Goal: Information Seeking & Learning: Learn about a topic

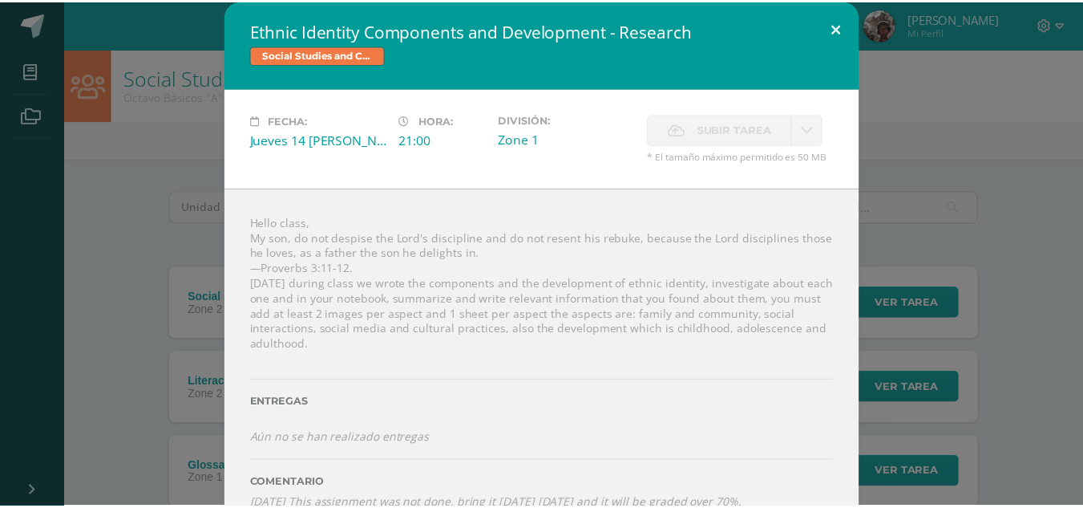
scroll to position [268, 0]
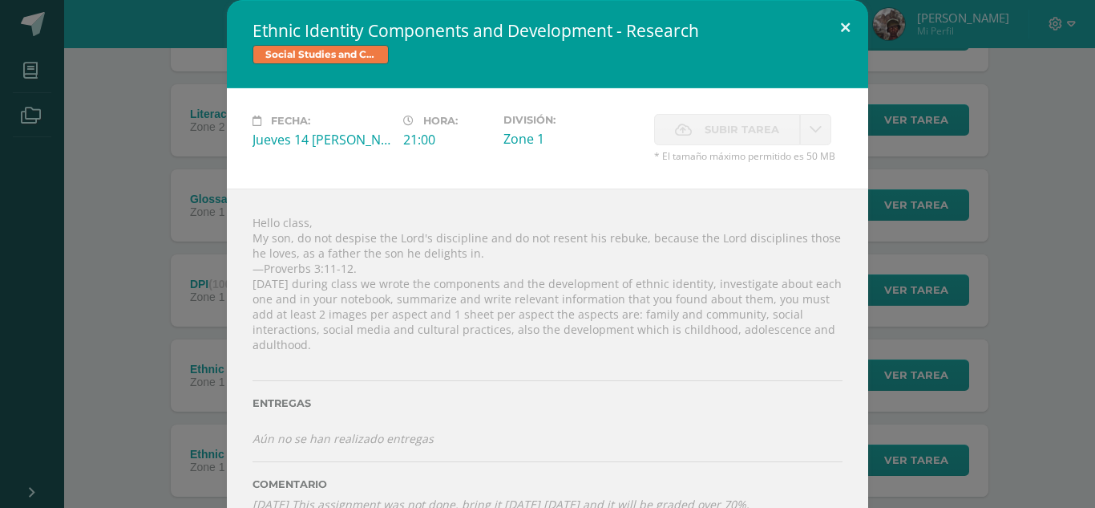
click at [837, 30] on button at bounding box center [846, 27] width 46 height 55
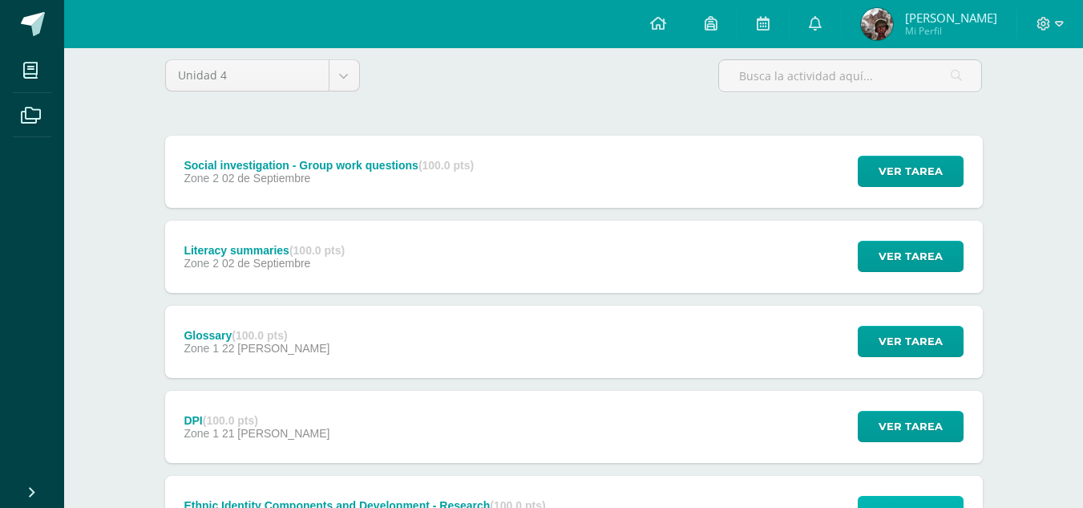
scroll to position [136, 0]
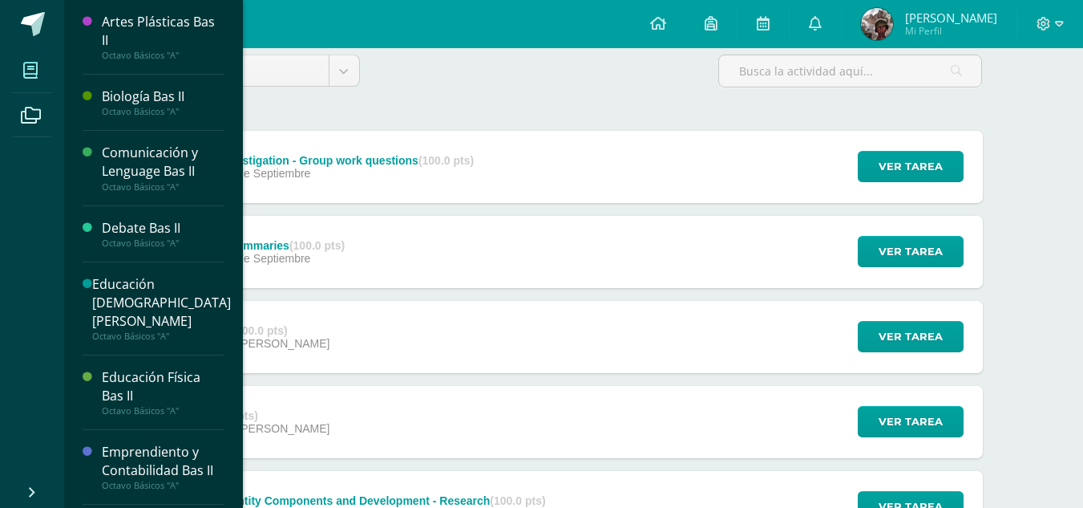
click at [24, 70] on icon at bounding box center [30, 71] width 14 height 16
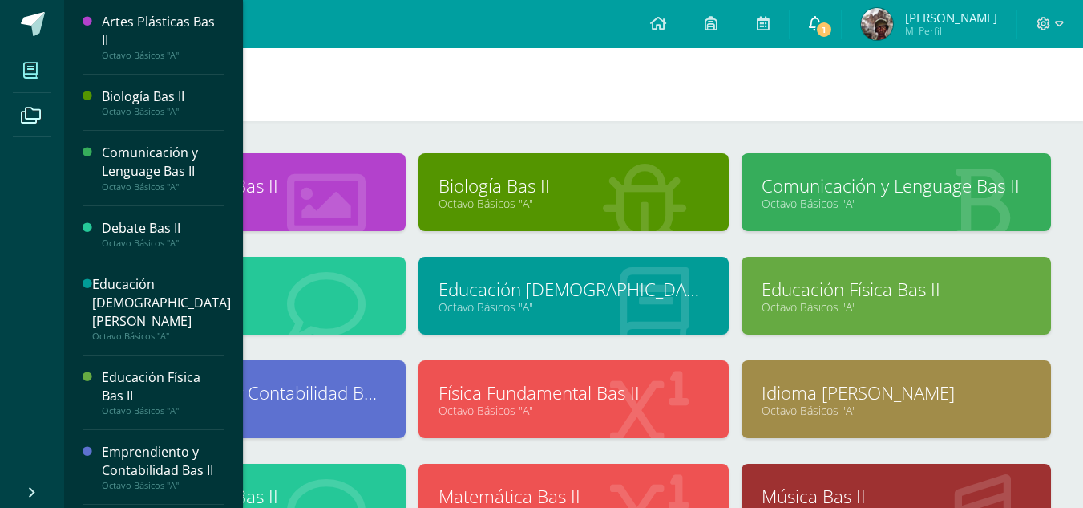
click at [814, 28] on icon at bounding box center [815, 23] width 13 height 14
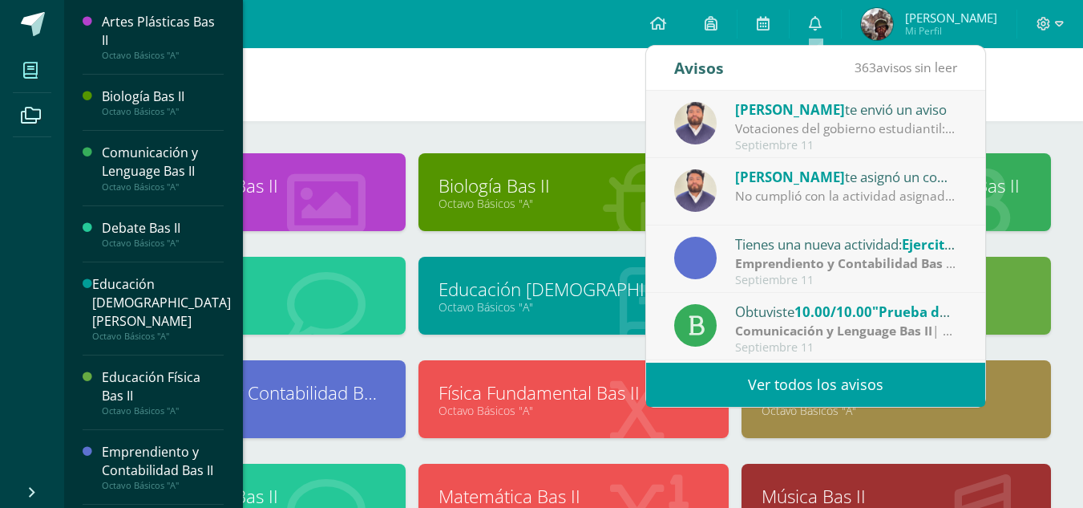
click at [1066, 278] on div "Artes Plásticas Bas II Octavo Básicos "A" Biología Bas II Octavo Básicos "A"" at bounding box center [573, 446] width 1019 height 650
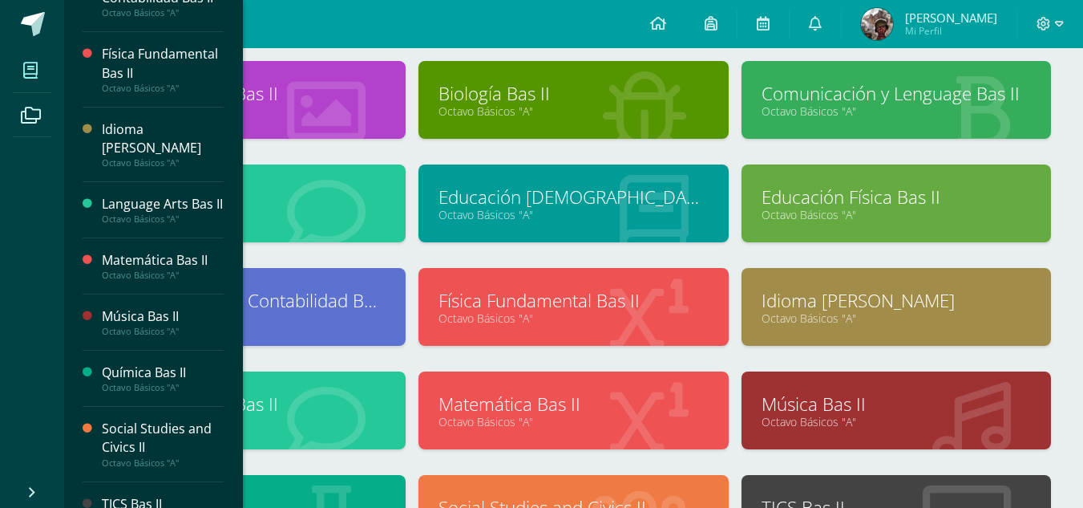
scroll to position [94, 0]
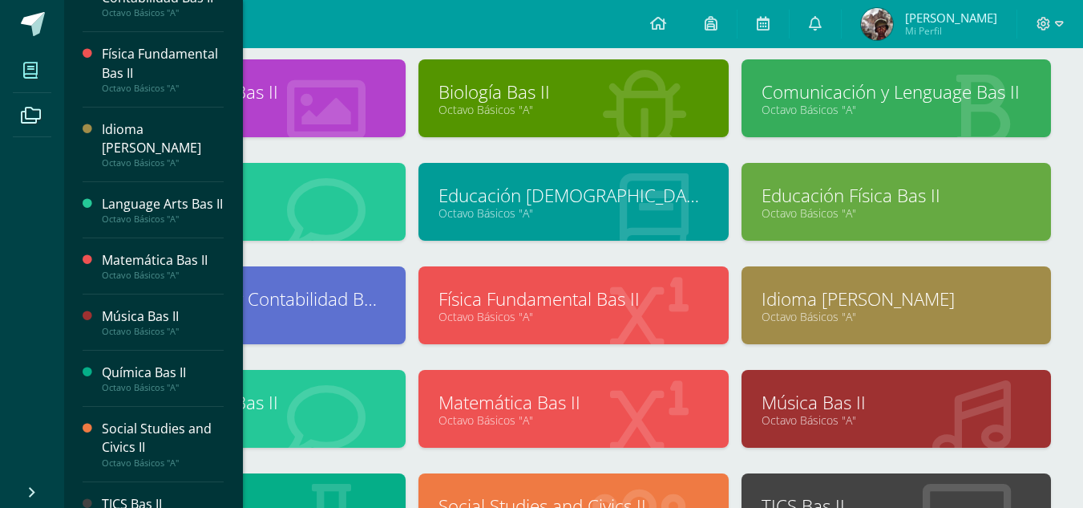
click at [480, 411] on link "Matemática Bas II" at bounding box center [573, 402] width 269 height 25
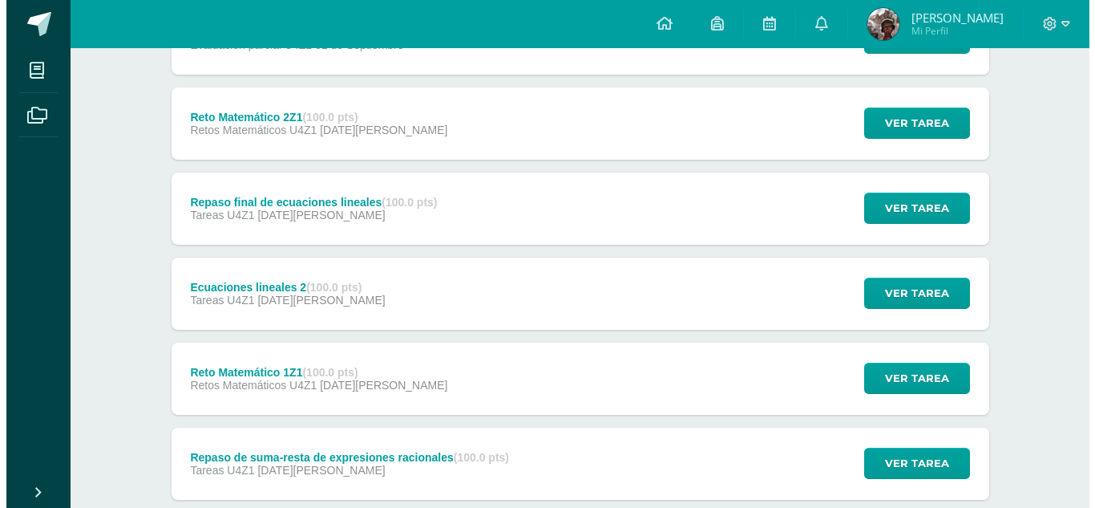
scroll to position [441, 0]
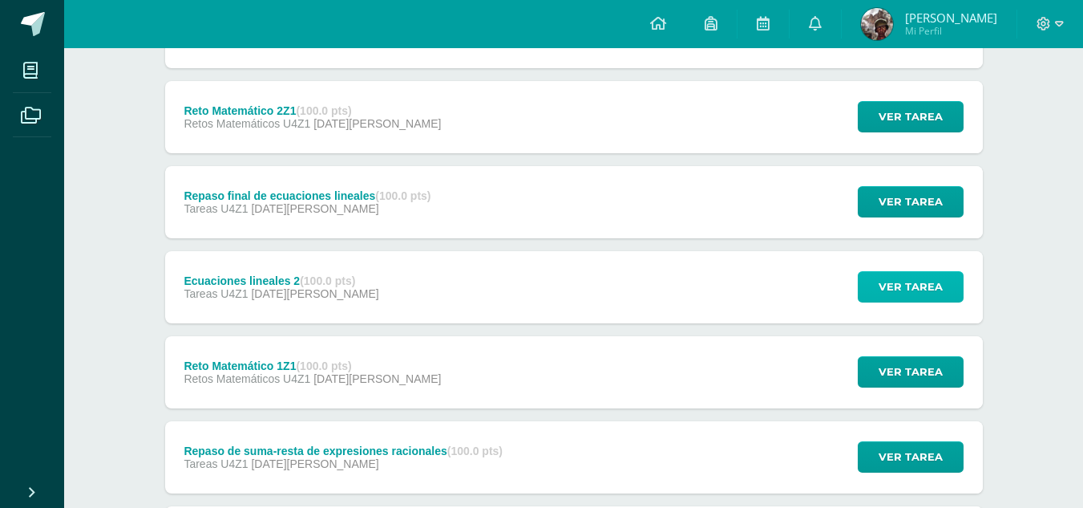
click at [906, 285] on span "Ver tarea" at bounding box center [911, 287] width 64 height 30
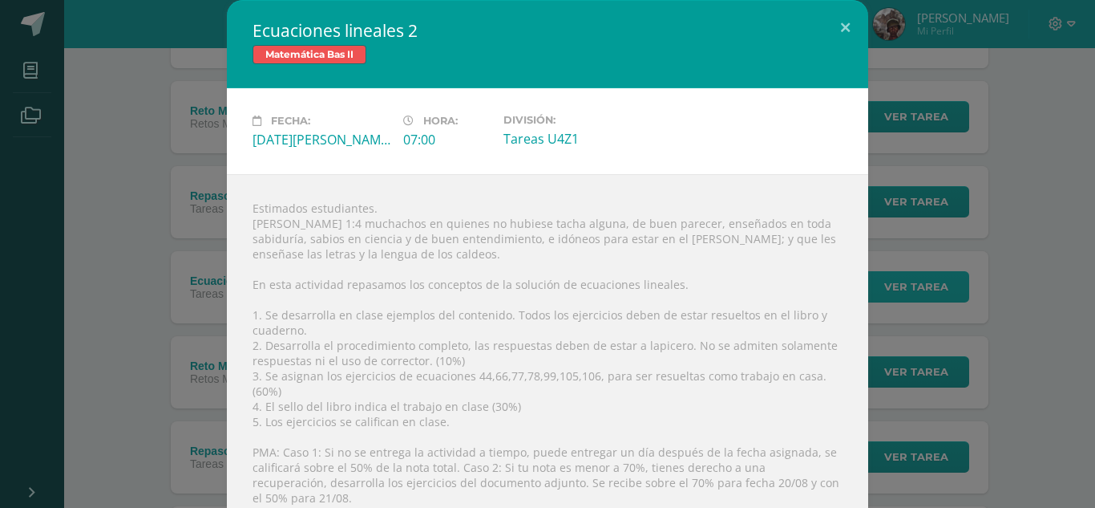
scroll to position [53, 0]
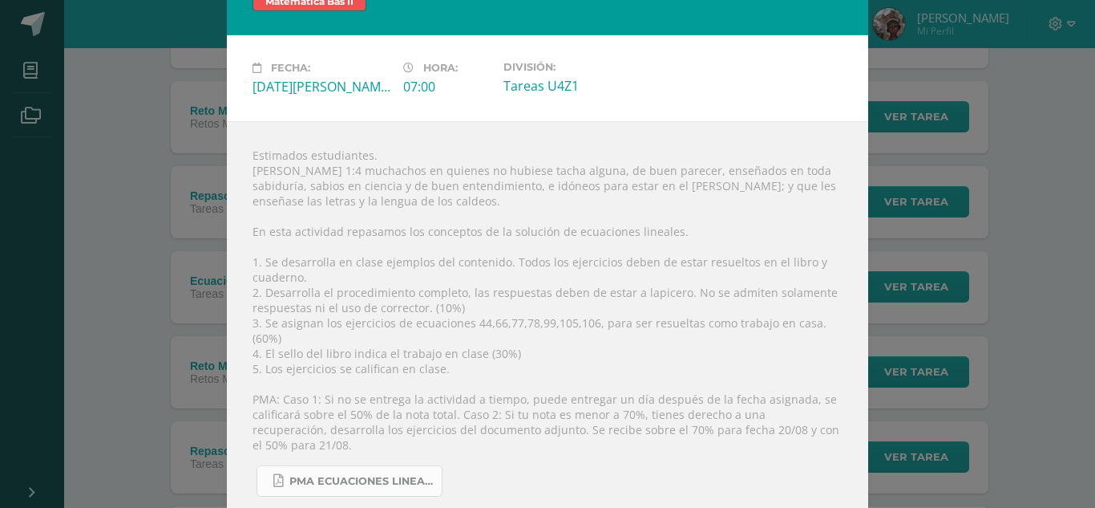
click at [354, 475] on span "PMA Ecuaciones lineales 2.pdf" at bounding box center [361, 481] width 144 height 13
